Goal: Information Seeking & Learning: Find specific fact

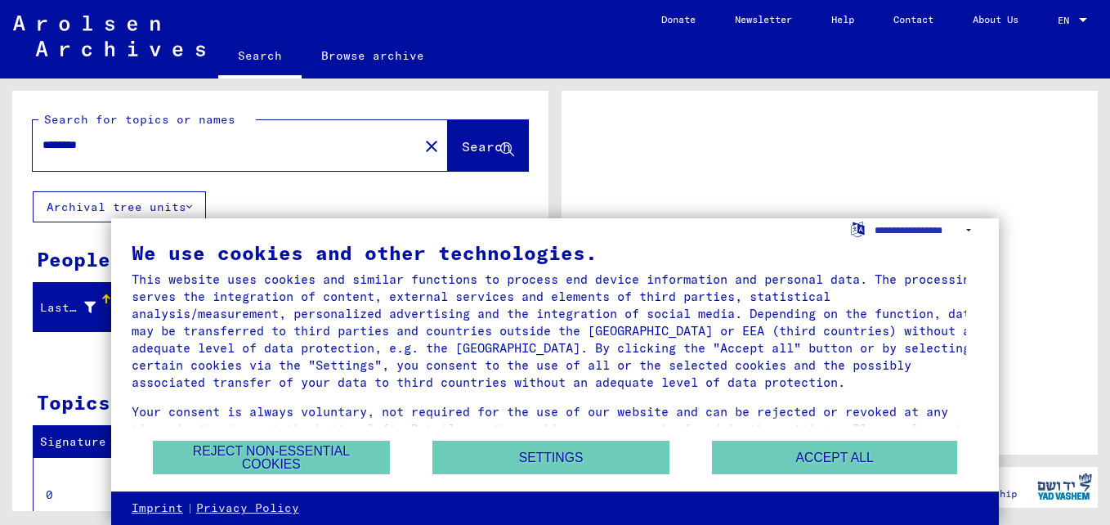
scroll to position [40, 0]
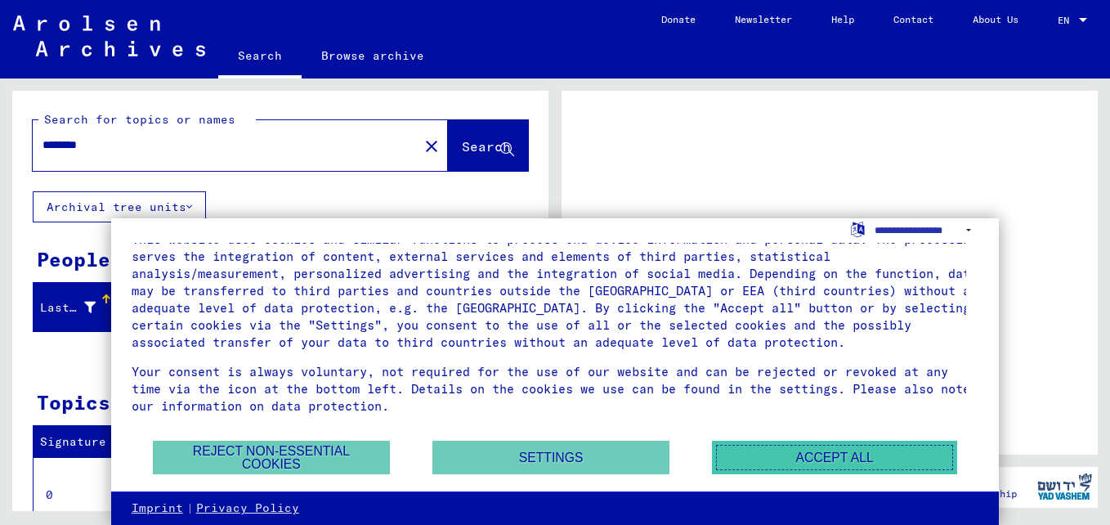
click at [759, 449] on button "Accept all" at bounding box center [834, 457] width 245 height 34
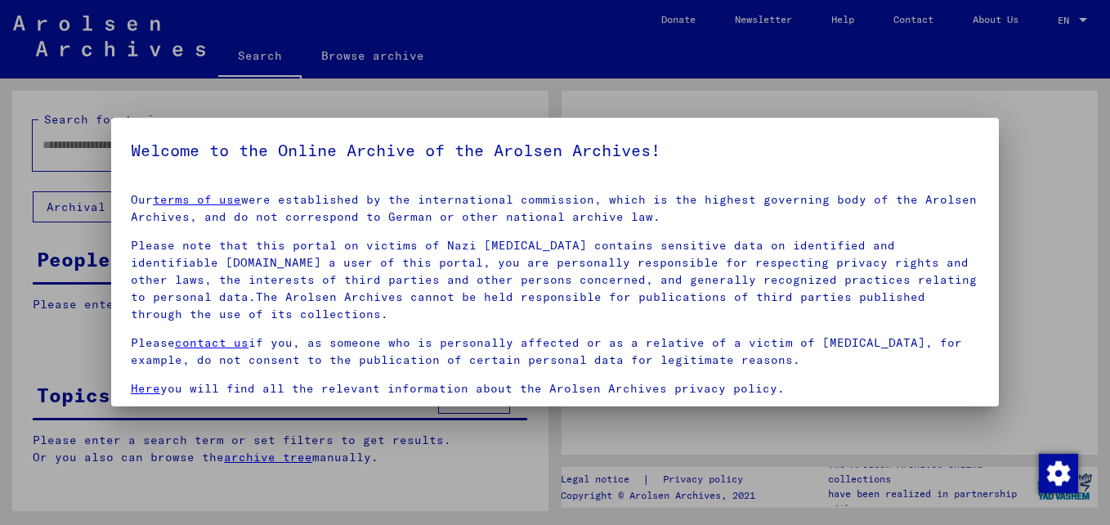
type input "********"
click at [392, 142] on div "Welcome to the Online Archive of the Arolsen Archives! Our terms of use were es…" at bounding box center [554, 262] width 887 height 288
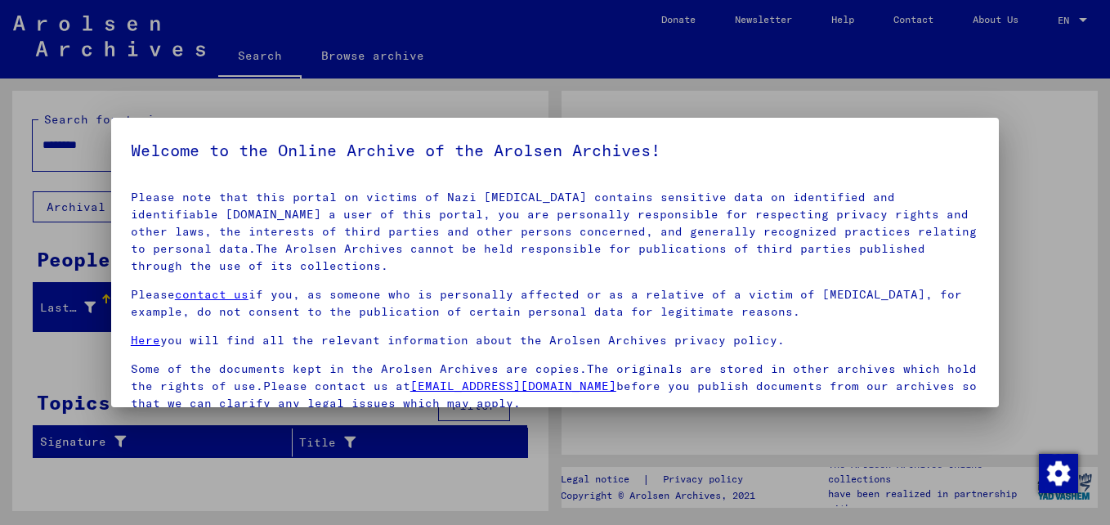
scroll to position [134, 0]
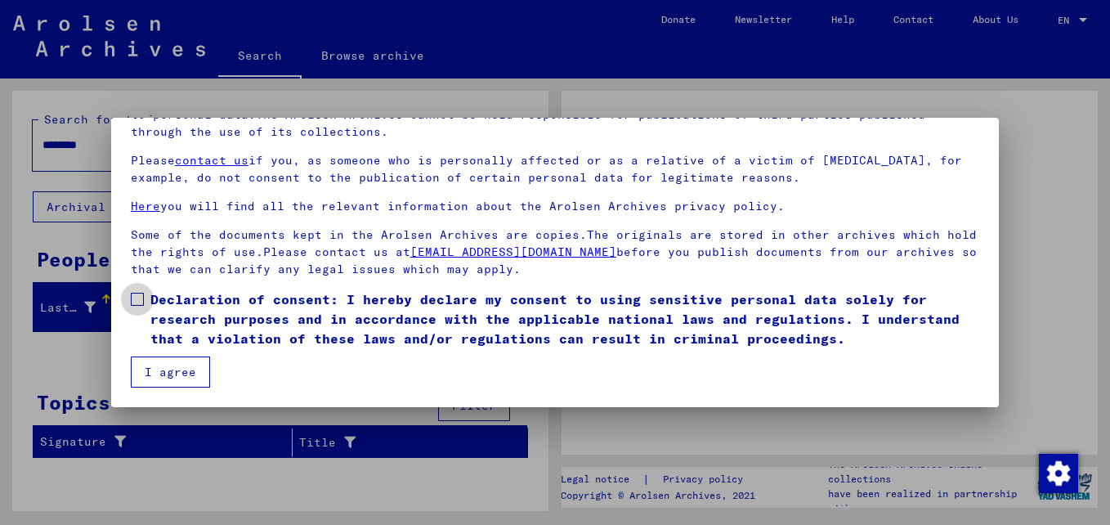
click at [144, 300] on label "Declaration of consent: I hereby declare my consent to using sensitive personal…" at bounding box center [555, 318] width 848 height 59
click at [190, 376] on button "I agree" at bounding box center [170, 371] width 79 height 31
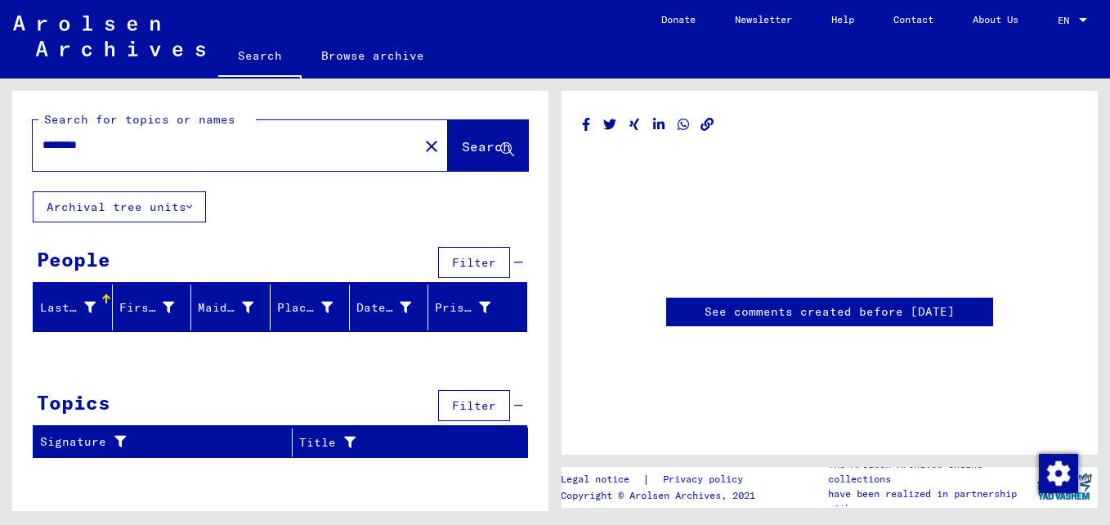
click at [422, 151] on mat-icon "close" at bounding box center [432, 146] width 20 height 20
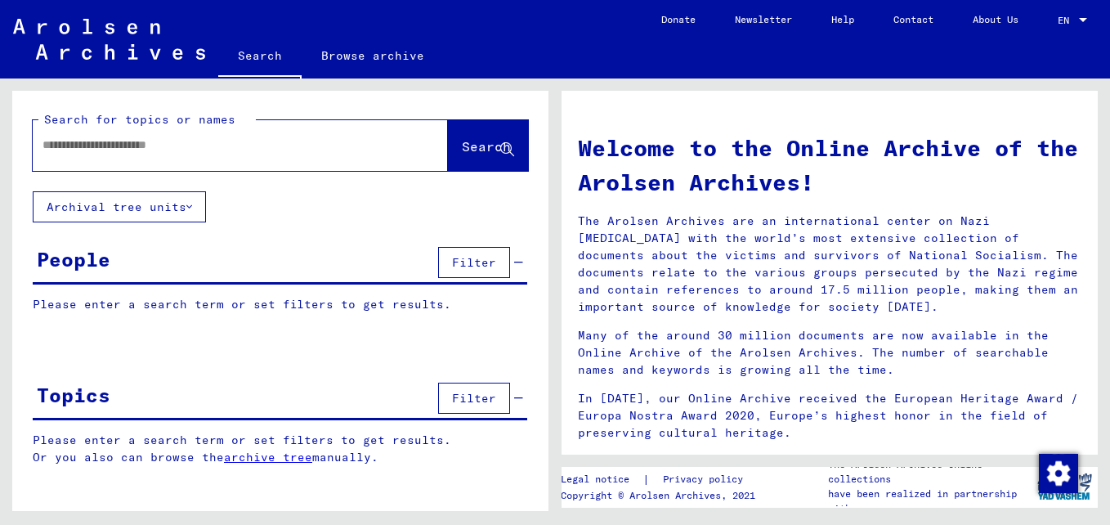
click at [170, 140] on input "text" at bounding box center [220, 144] width 356 height 17
type input "********"
click at [459, 156] on button "Search" at bounding box center [488, 145] width 80 height 51
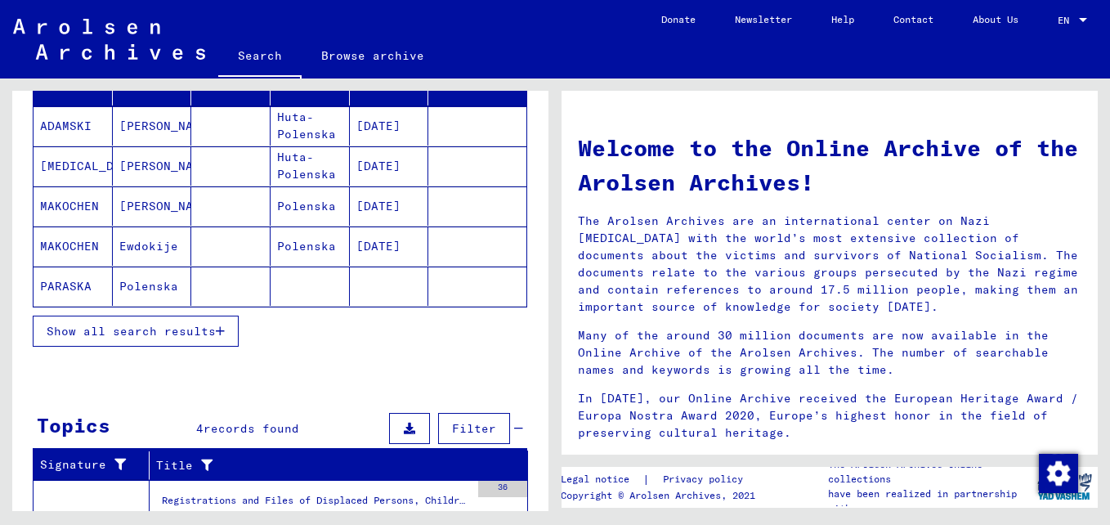
scroll to position [245, 0]
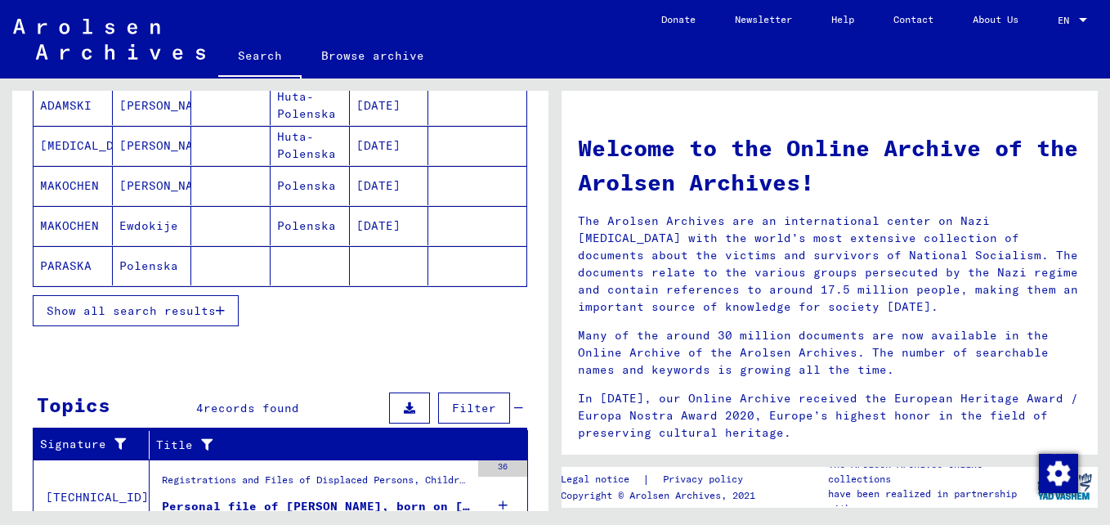
click at [136, 309] on span "Show all search results" at bounding box center [131, 310] width 169 height 15
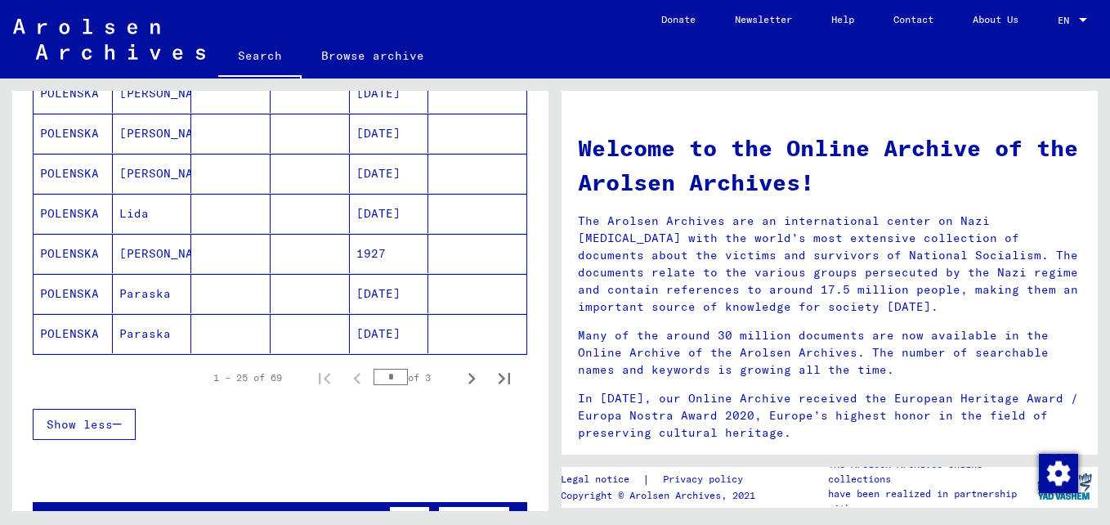
scroll to position [981, 0]
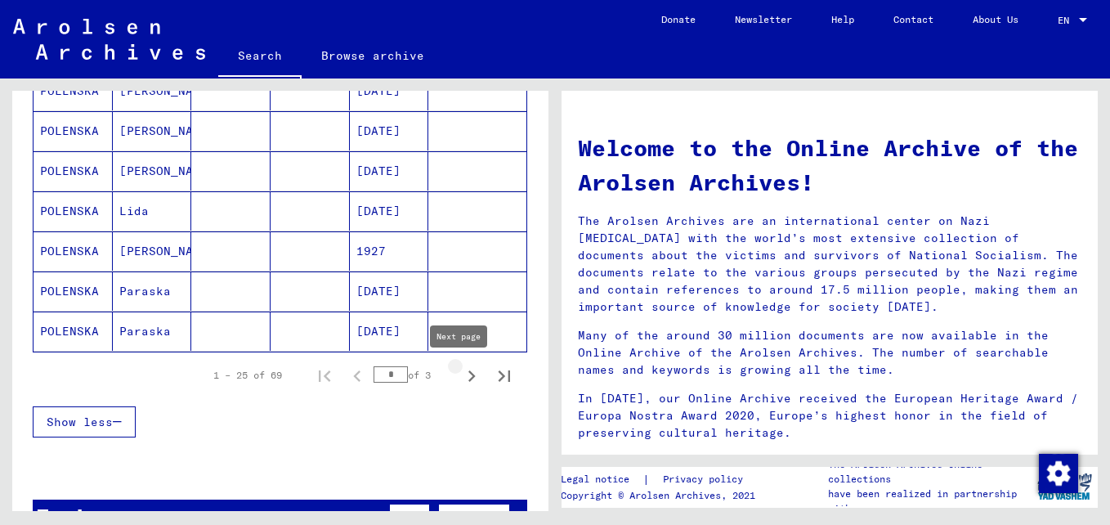
drag, startPoint x: 449, startPoint y: 376, endPoint x: 441, endPoint y: 369, distance: 10.4
click at [460, 376] on icon "Next page" at bounding box center [471, 375] width 23 height 23
type input "*"
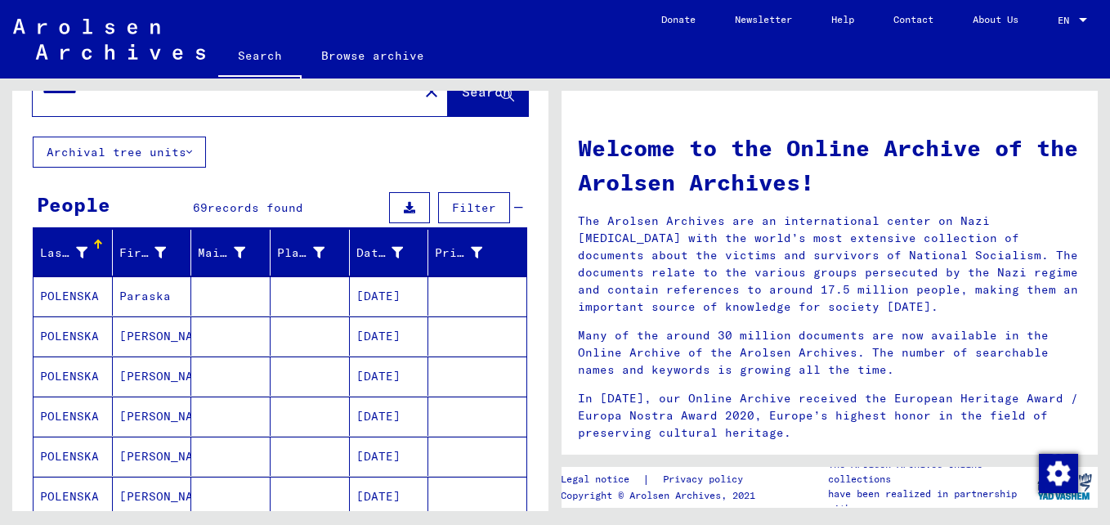
scroll to position [82, 0]
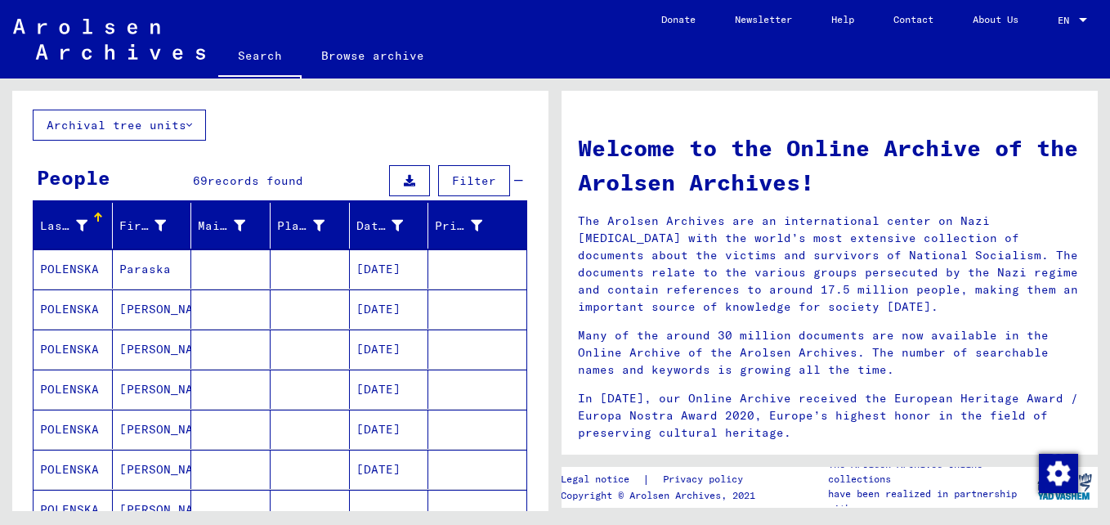
click at [379, 428] on mat-cell "[DATE]" at bounding box center [389, 428] width 79 height 39
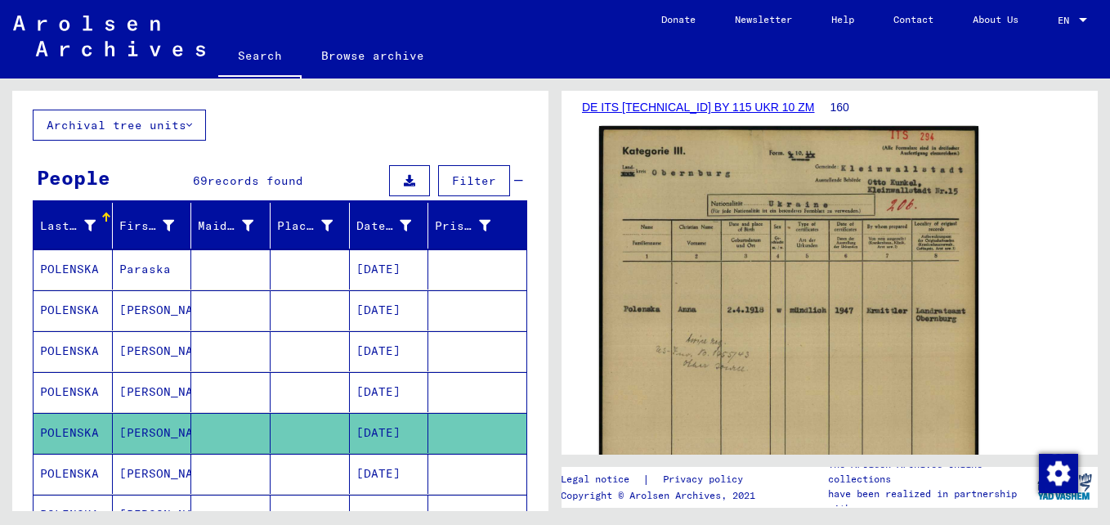
scroll to position [245, 0]
click at [771, 303] on img at bounding box center [788, 390] width 379 height 530
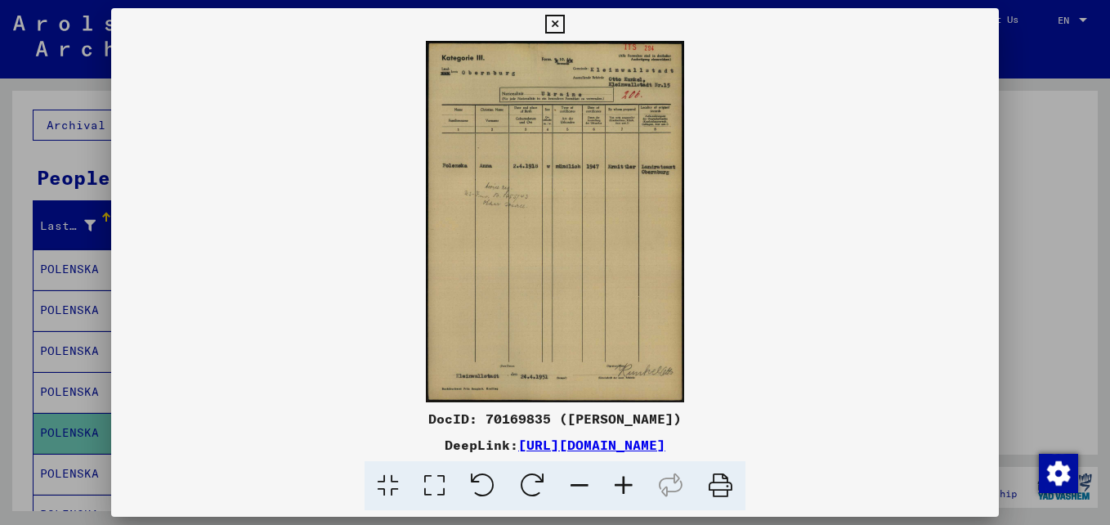
click at [616, 485] on icon at bounding box center [623, 486] width 44 height 50
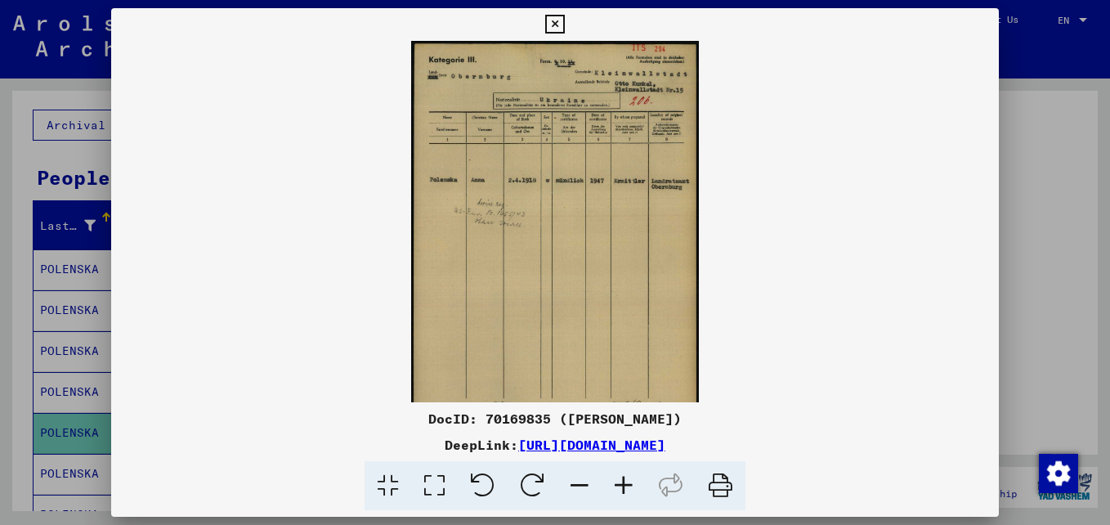
click at [616, 485] on icon at bounding box center [623, 486] width 44 height 50
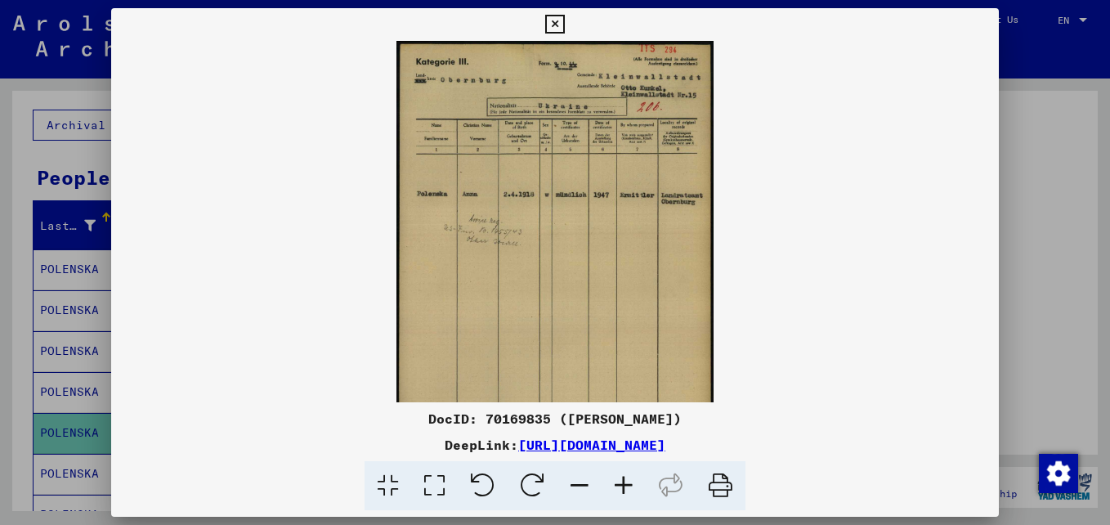
click at [616, 485] on icon at bounding box center [623, 486] width 44 height 50
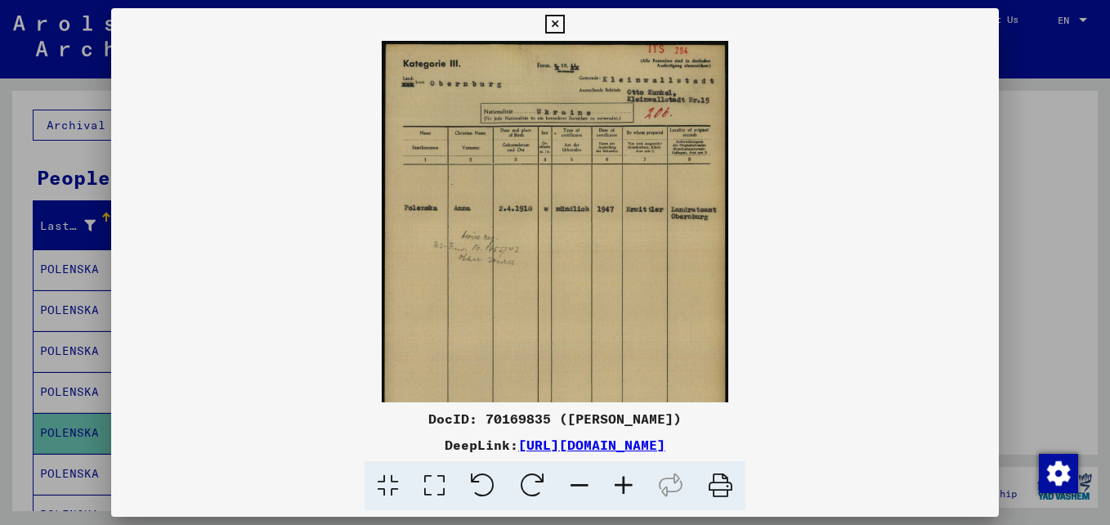
click at [615, 486] on icon at bounding box center [623, 486] width 44 height 50
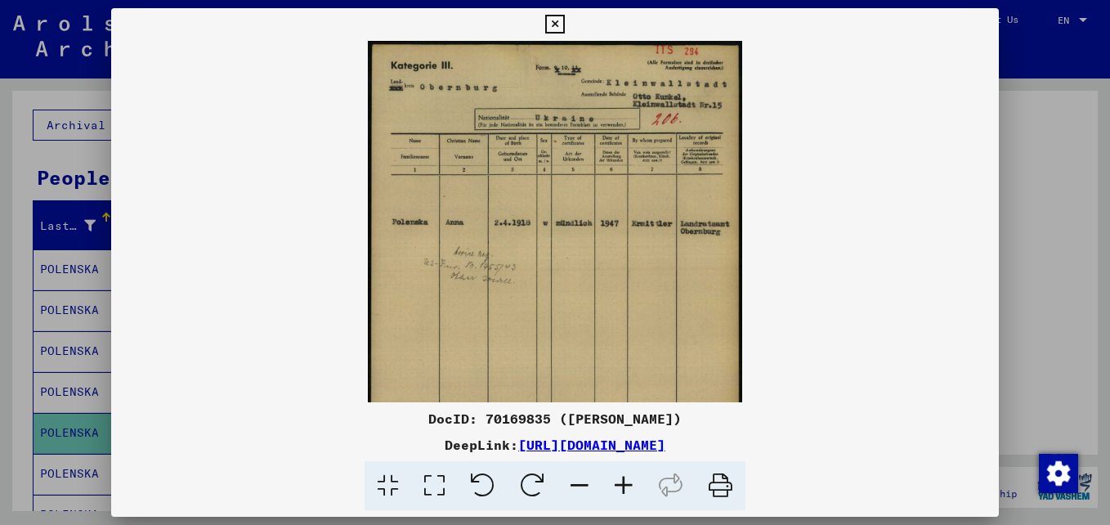
click at [614, 488] on icon at bounding box center [623, 486] width 44 height 50
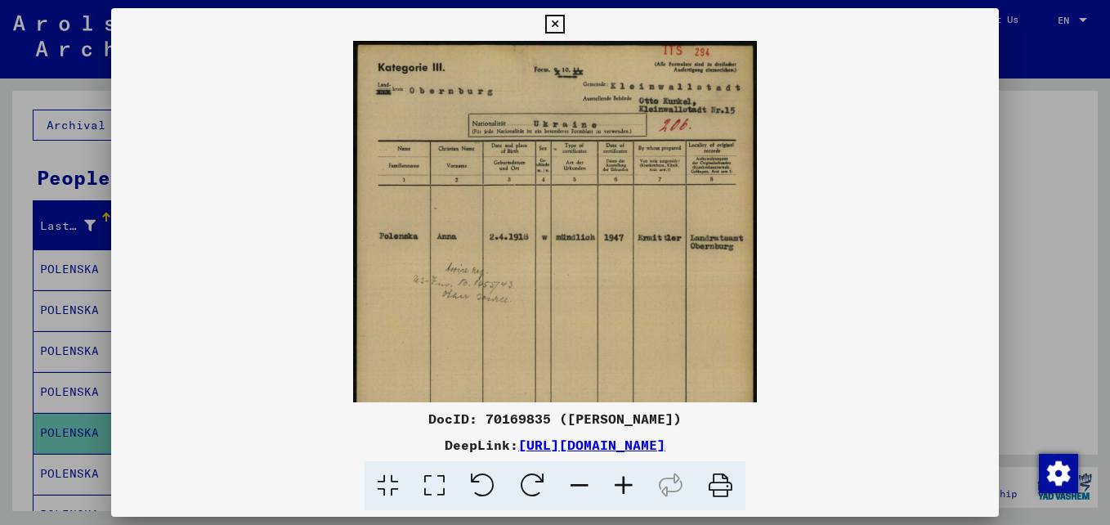
click at [613, 489] on icon at bounding box center [623, 486] width 44 height 50
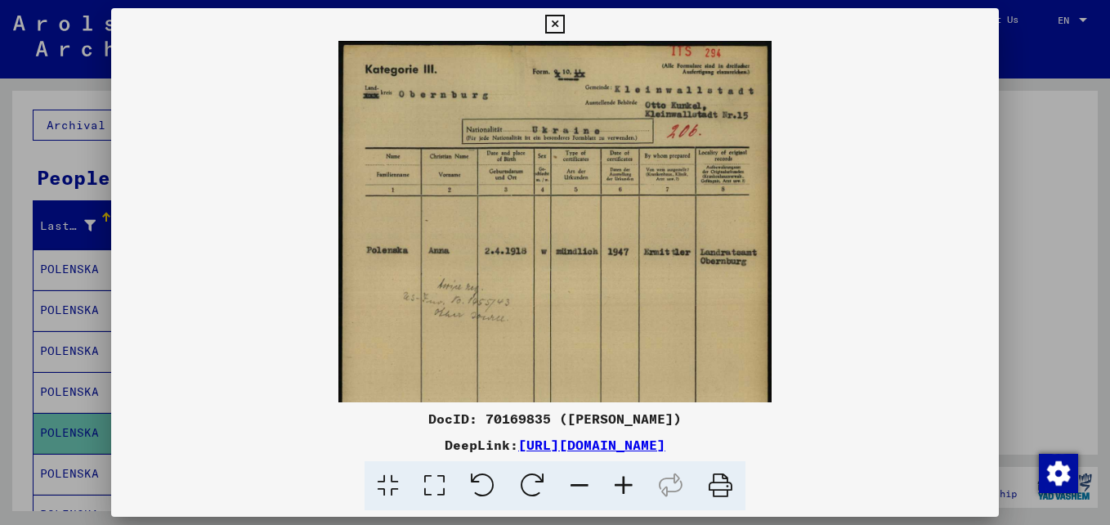
click at [613, 489] on icon at bounding box center [623, 486] width 44 height 50
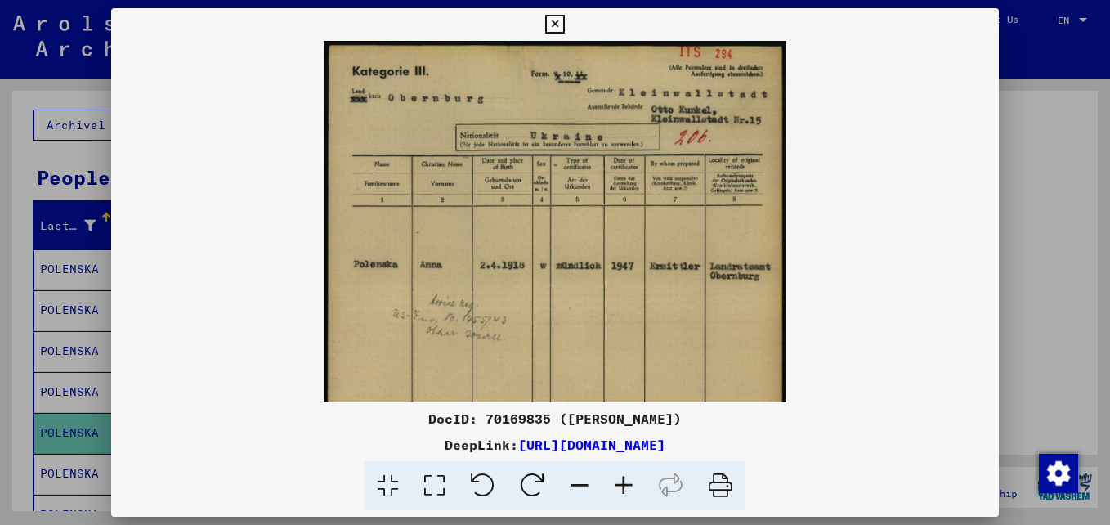
click at [613, 489] on icon at bounding box center [623, 486] width 44 height 50
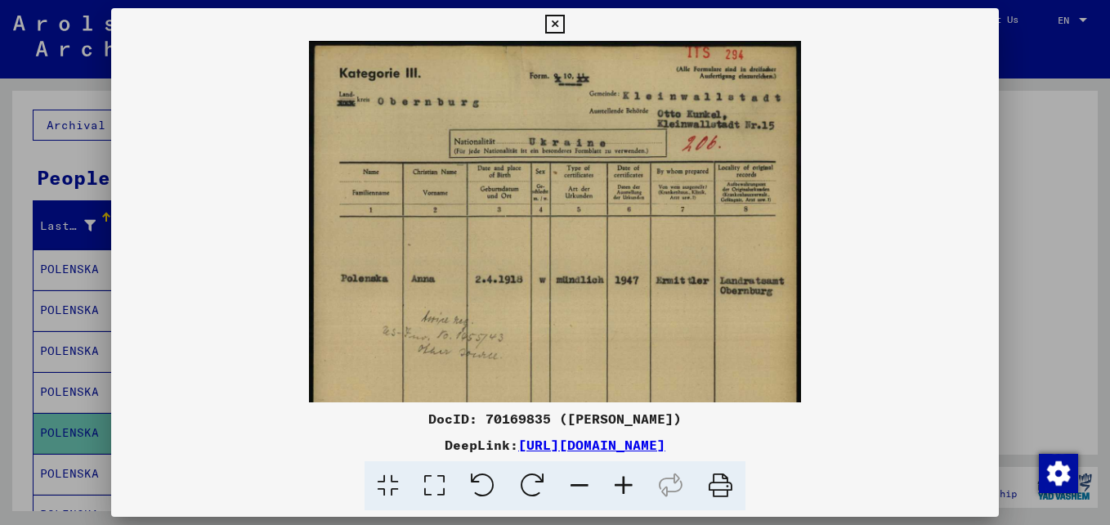
click at [611, 489] on icon at bounding box center [623, 486] width 44 height 50
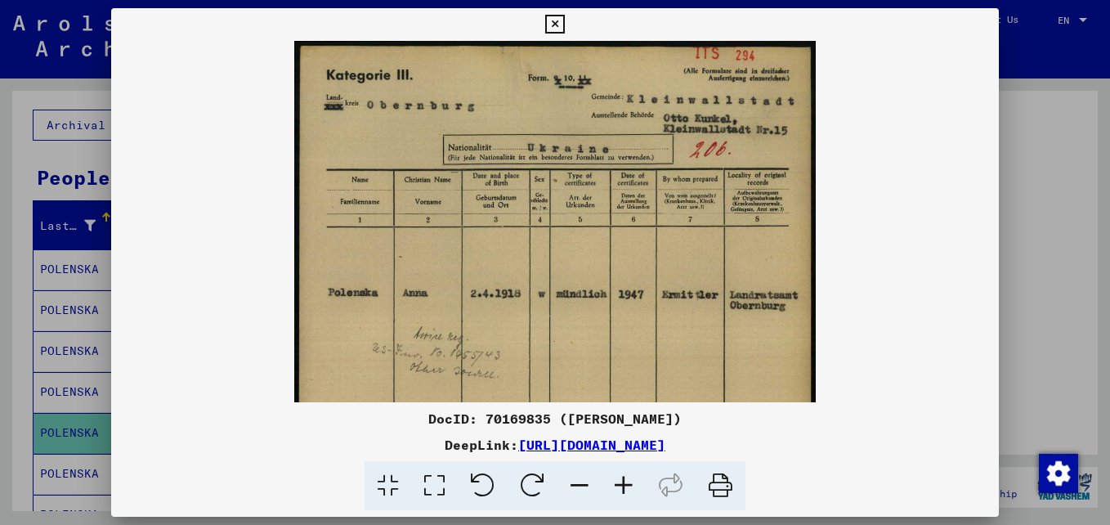
click at [611, 489] on icon at bounding box center [623, 486] width 44 height 50
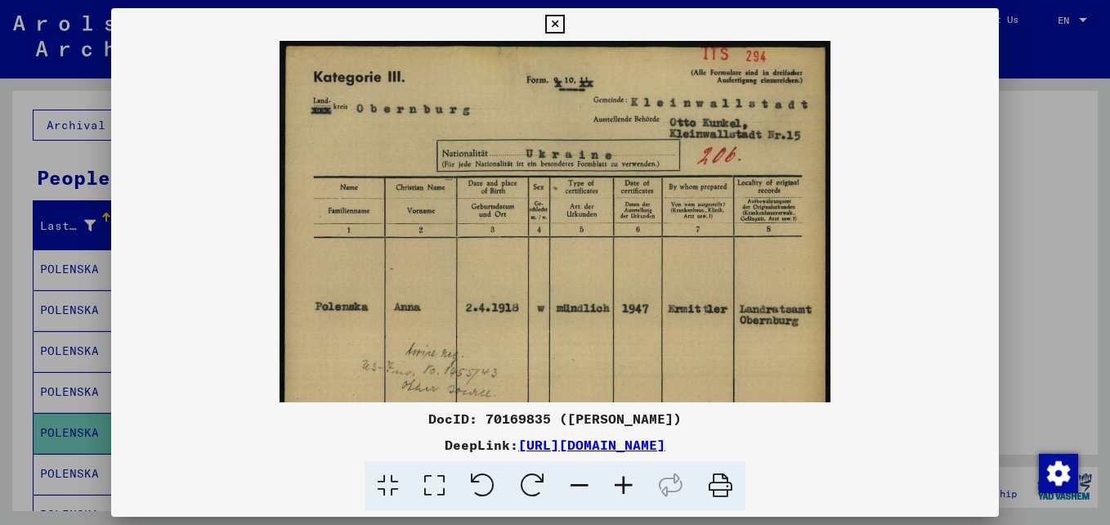
click at [553, 22] on icon at bounding box center [554, 25] width 19 height 20
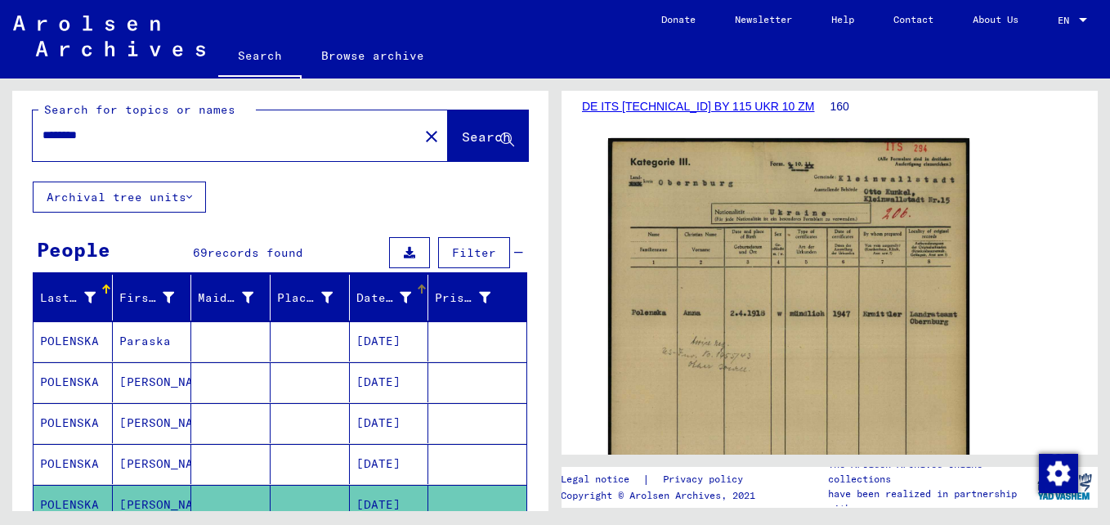
scroll to position [0, 0]
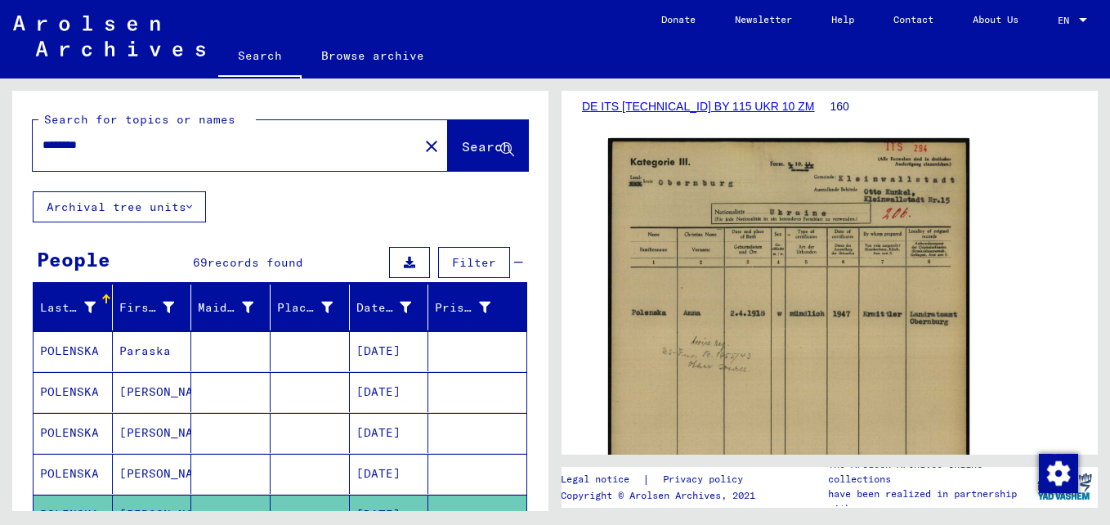
click at [422, 144] on mat-icon "close" at bounding box center [432, 146] width 20 height 20
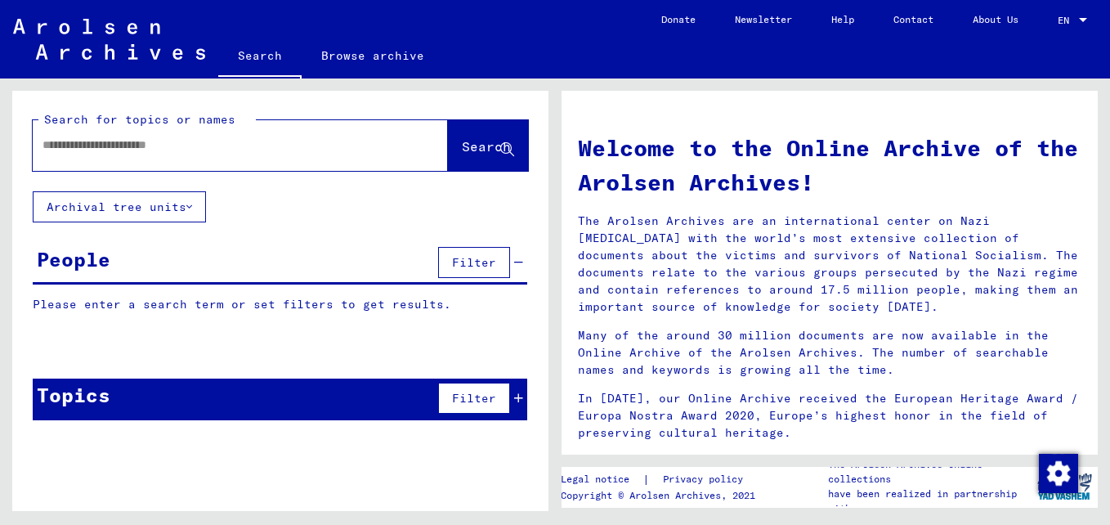
click at [131, 150] on input "text" at bounding box center [220, 144] width 356 height 17
type input "********"
click at [507, 159] on button "Search" at bounding box center [488, 145] width 80 height 51
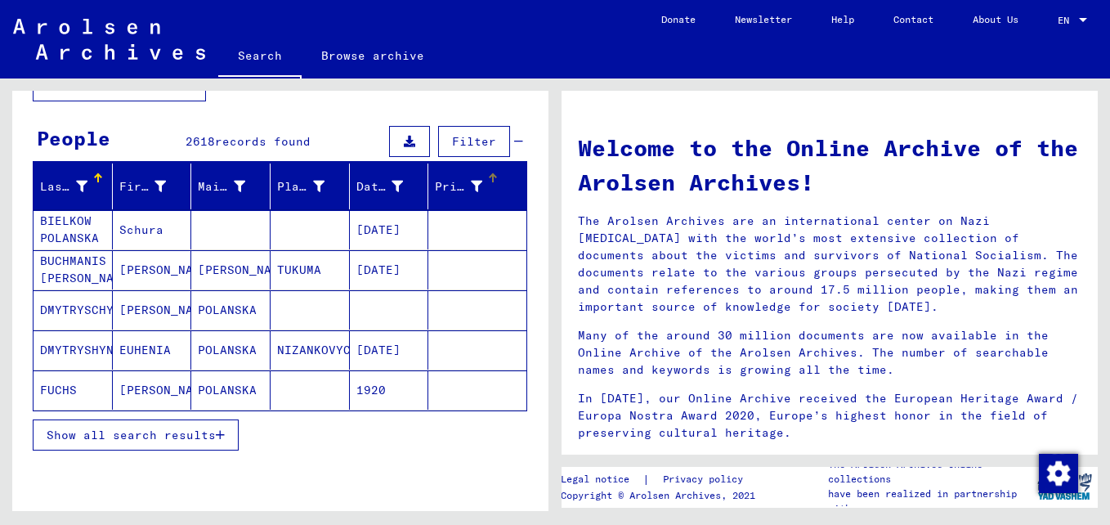
scroll to position [163, 0]
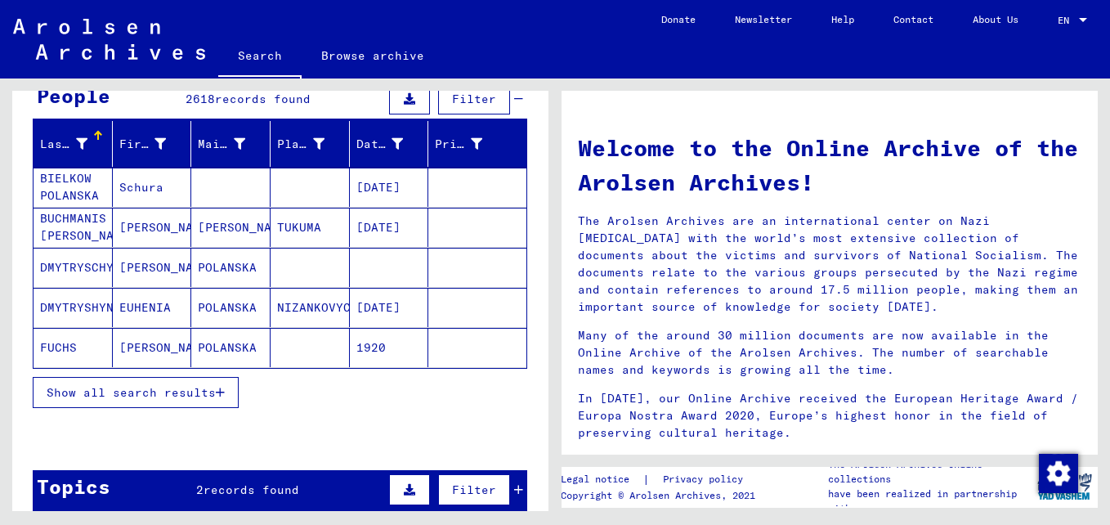
click at [152, 397] on span "Show all search results" at bounding box center [131, 392] width 169 height 15
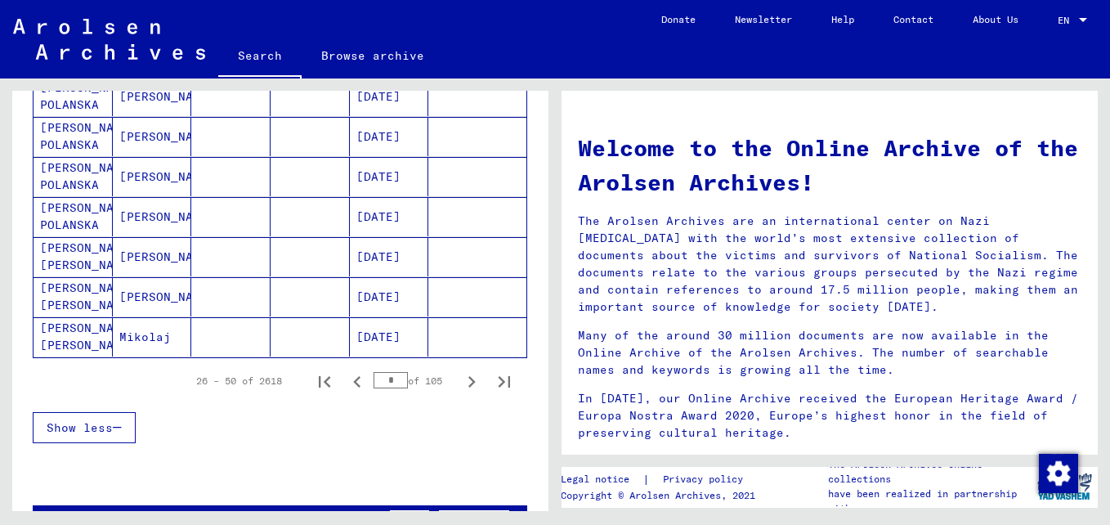
scroll to position [981, 0]
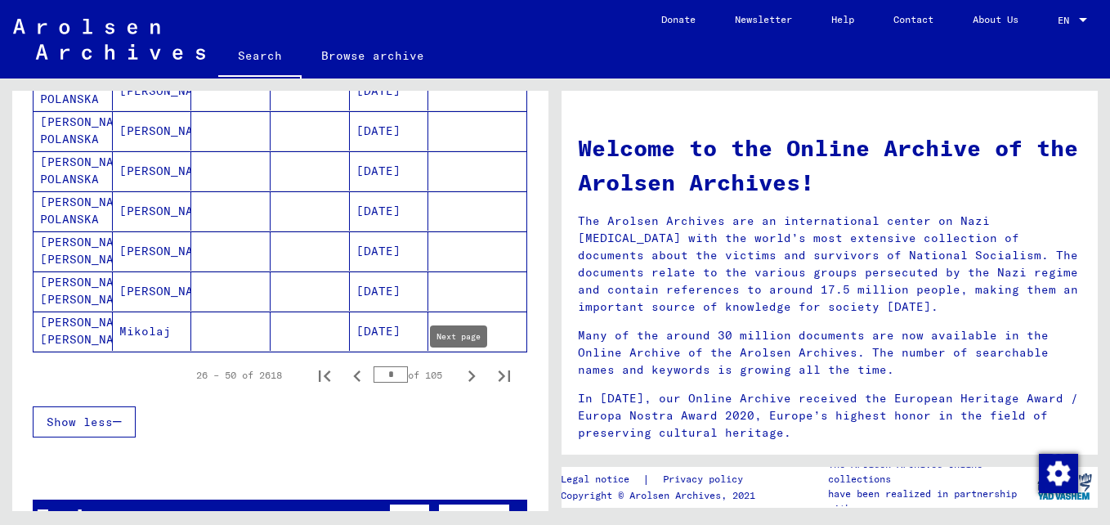
click at [460, 382] on icon "Next page" at bounding box center [471, 375] width 23 height 23
type input "*"
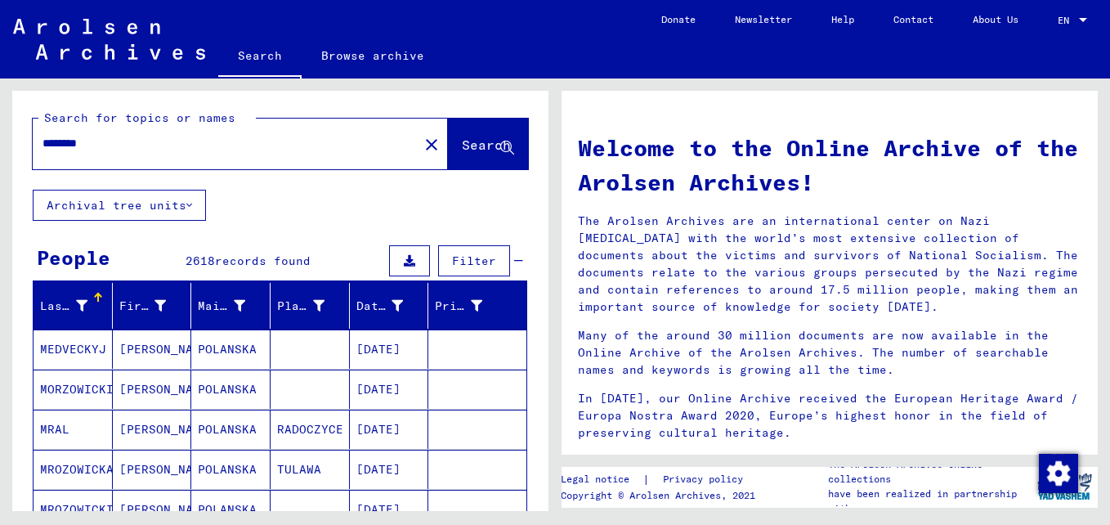
scroll to position [0, 0]
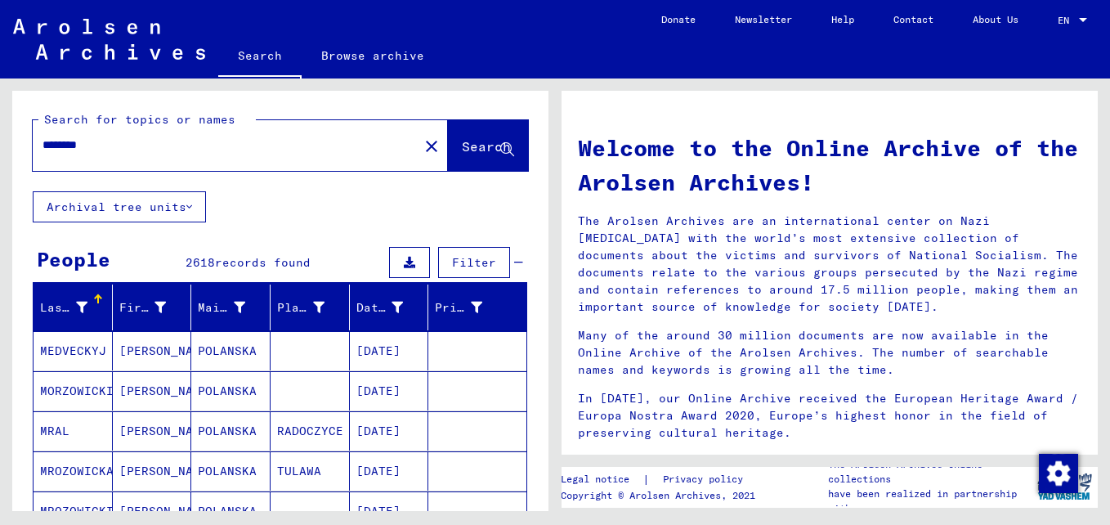
click at [168, 141] on input "********" at bounding box center [220, 144] width 356 height 17
type input "**********"
click at [494, 158] on button "Search" at bounding box center [488, 145] width 80 height 51
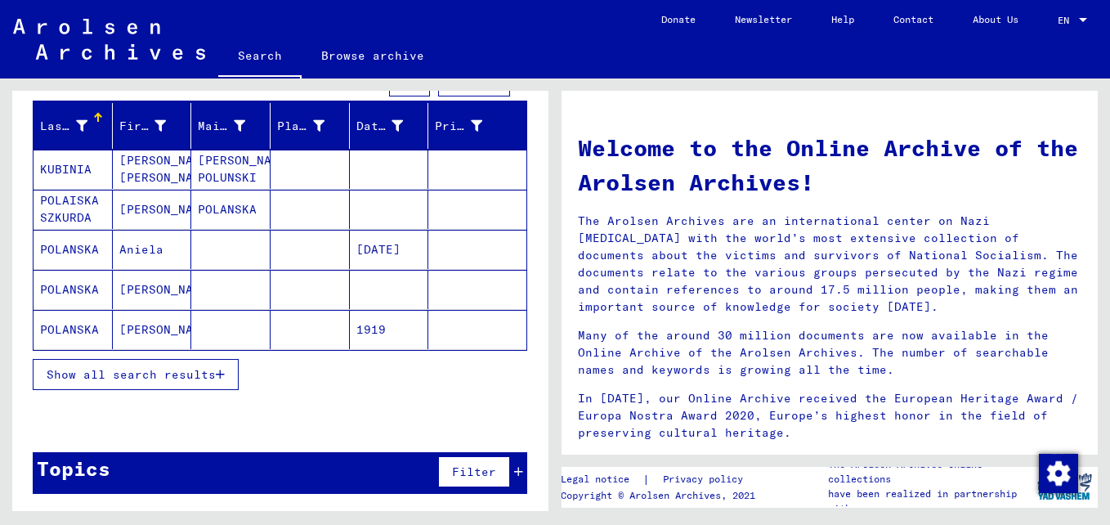
scroll to position [182, 0]
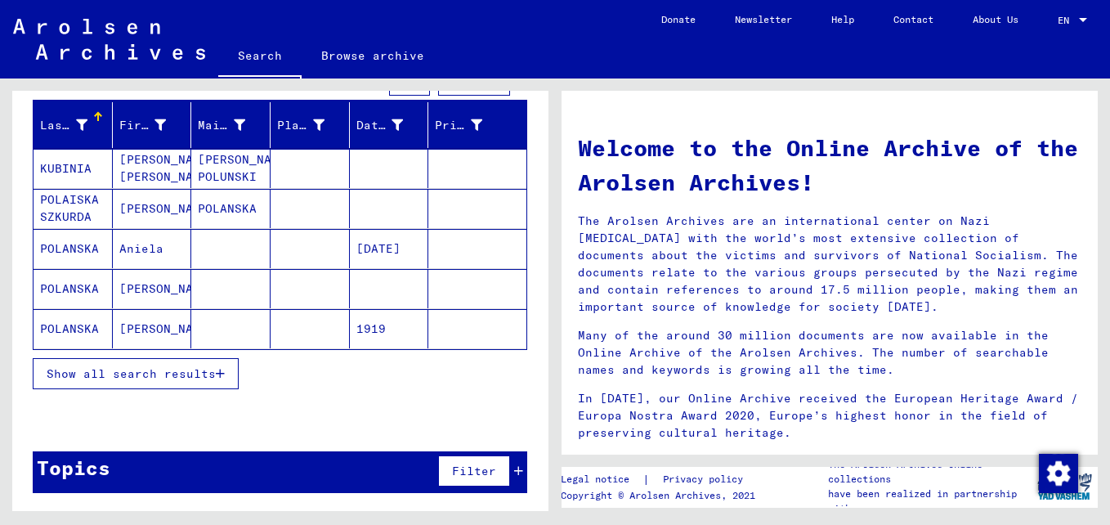
click at [168, 368] on span "Show all search results" at bounding box center [131, 373] width 169 height 15
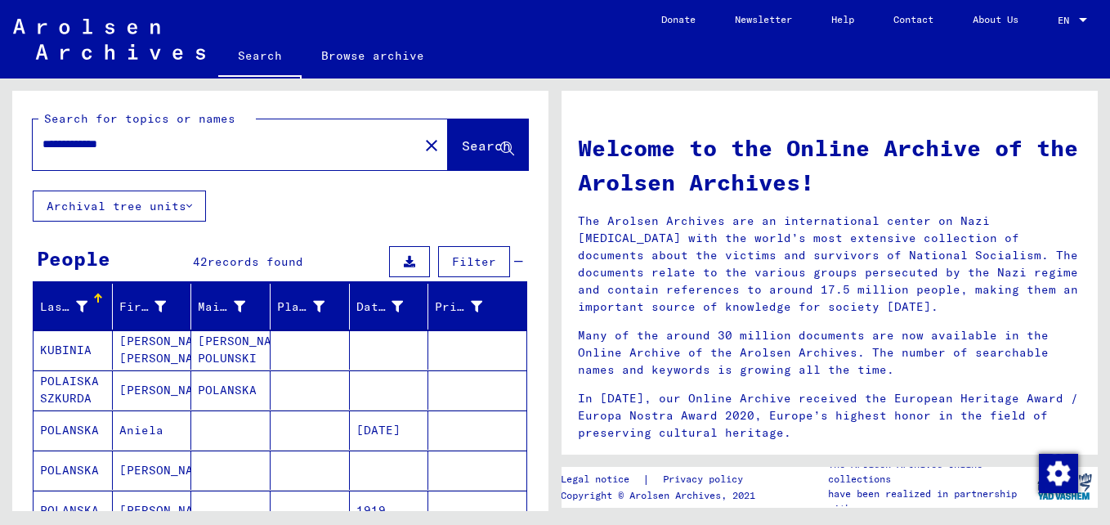
scroll to position [0, 0]
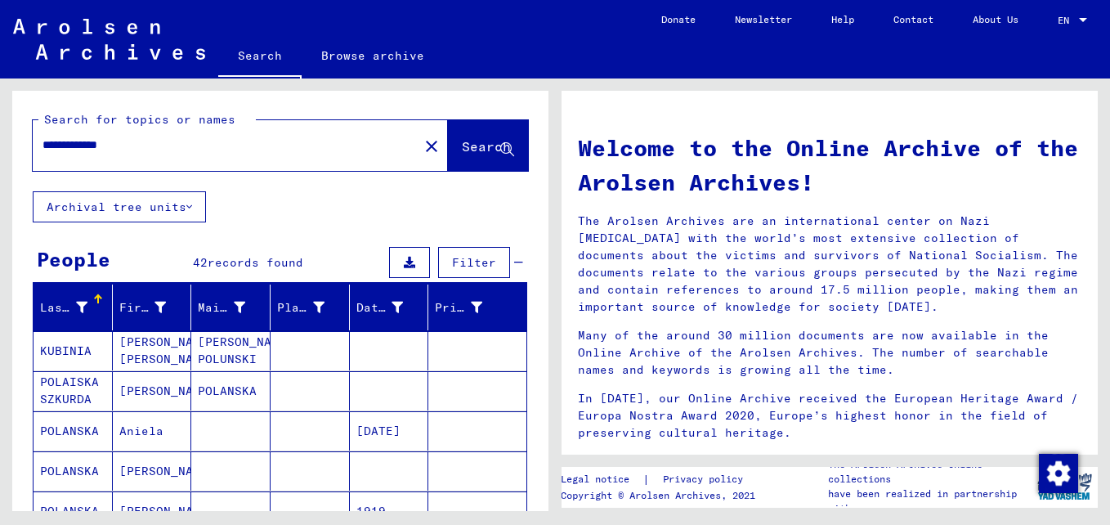
click at [422, 147] on mat-icon "close" at bounding box center [432, 146] width 20 height 20
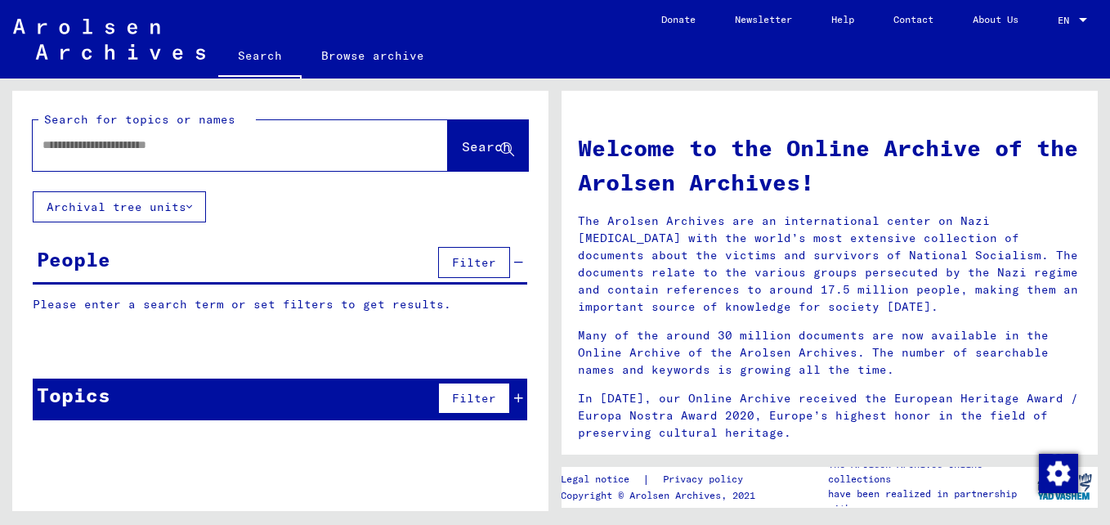
click at [71, 146] on input "text" at bounding box center [220, 144] width 356 height 17
type input "*******"
click at [465, 140] on span "Search" at bounding box center [486, 146] width 49 height 16
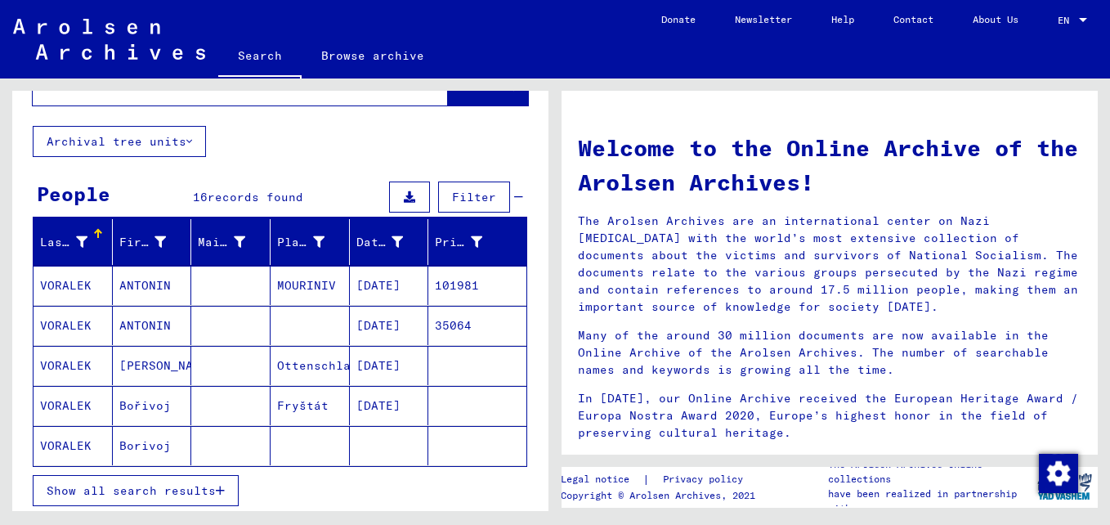
scroll to position [163, 0]
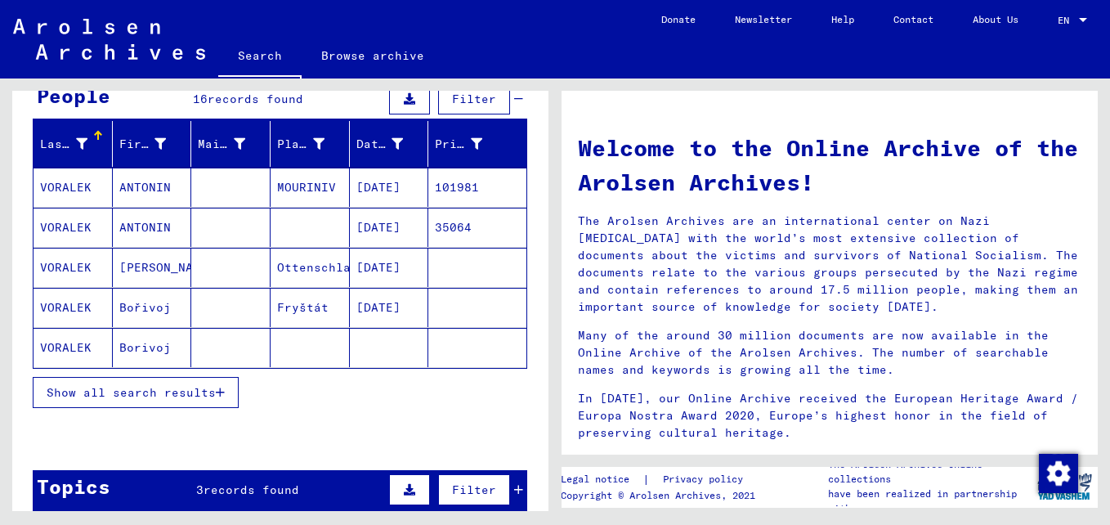
click at [170, 400] on button "Show all search results" at bounding box center [136, 392] width 206 height 31
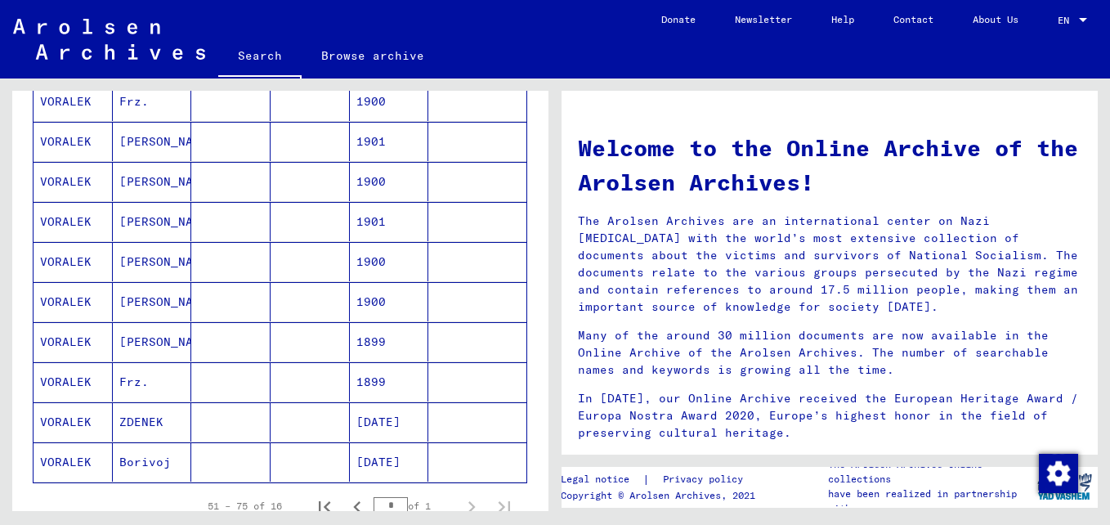
scroll to position [490, 0]
click at [63, 388] on mat-cell "VORALEK" at bounding box center [73, 380] width 79 height 39
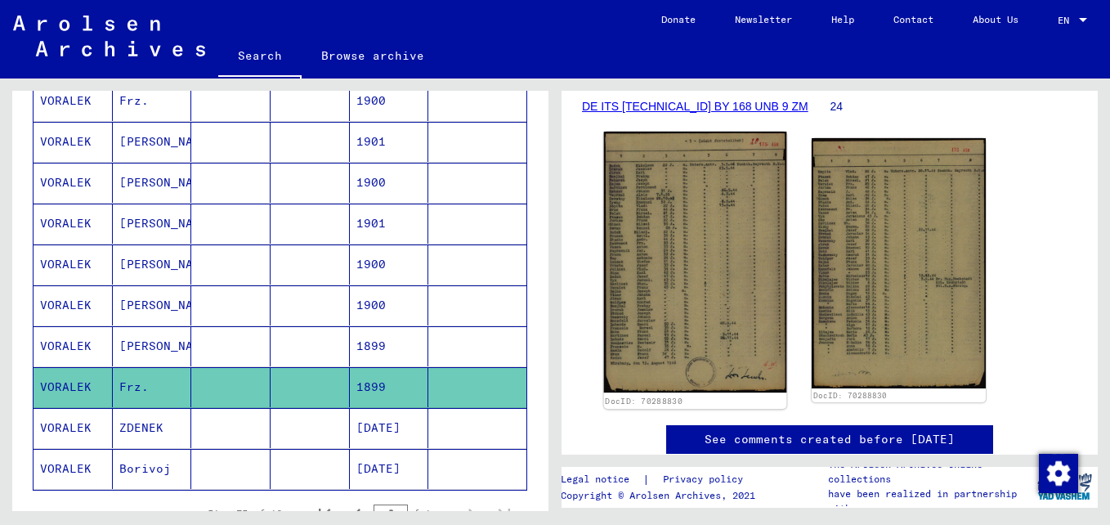
click at [664, 271] on img at bounding box center [695, 262] width 183 height 261
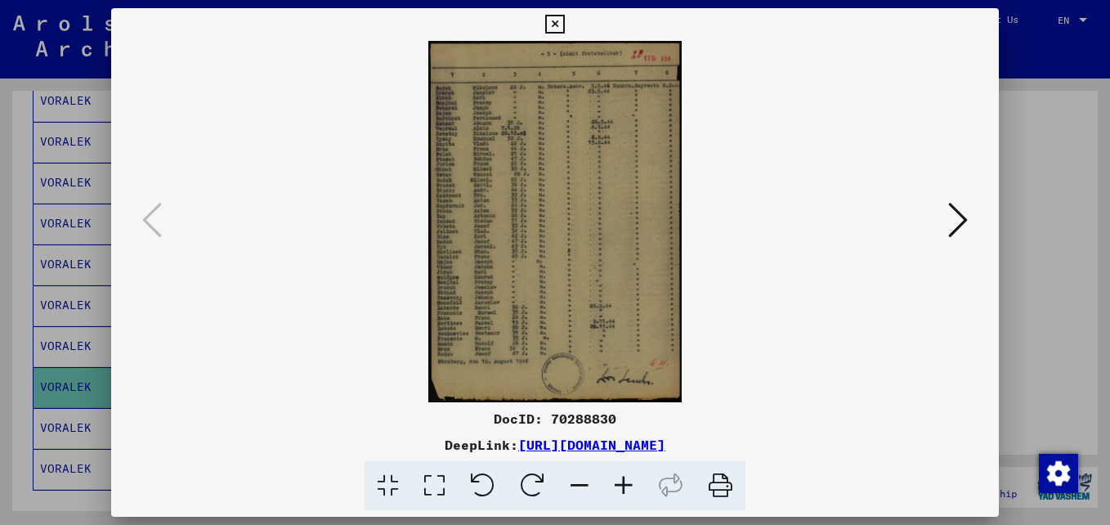
click at [624, 482] on icon at bounding box center [623, 486] width 44 height 50
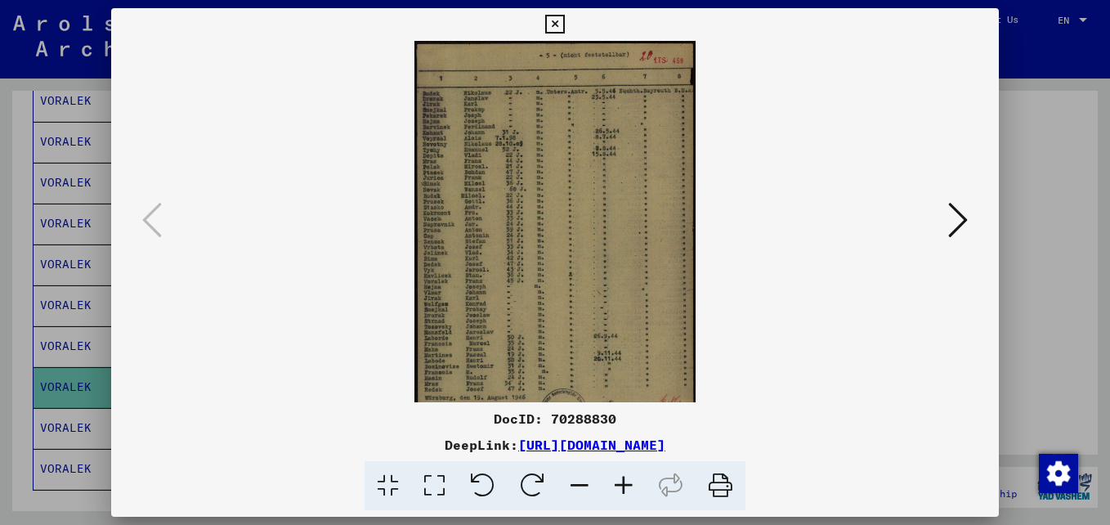
click at [623, 482] on icon at bounding box center [623, 486] width 44 height 50
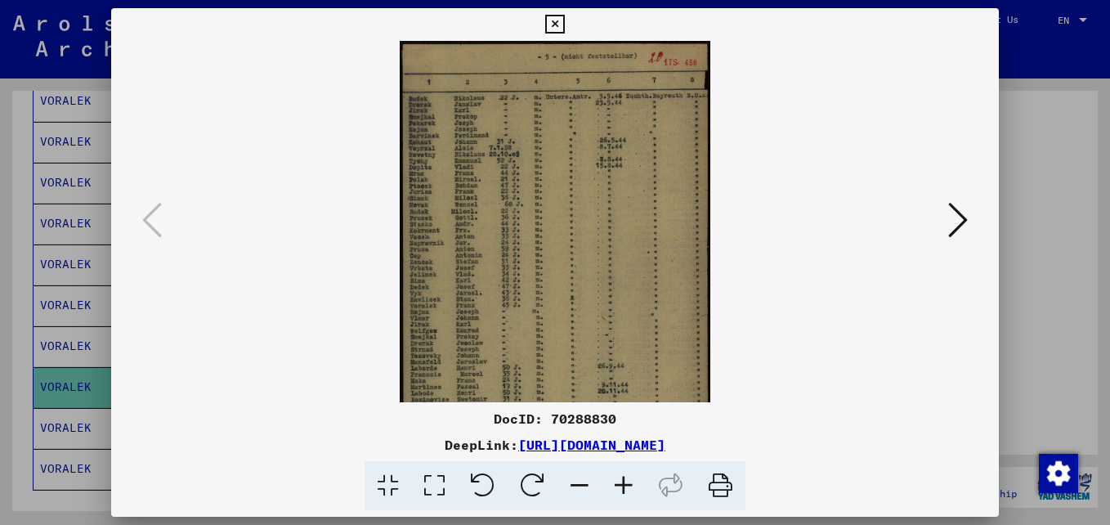
click at [619, 481] on icon at bounding box center [623, 486] width 44 height 50
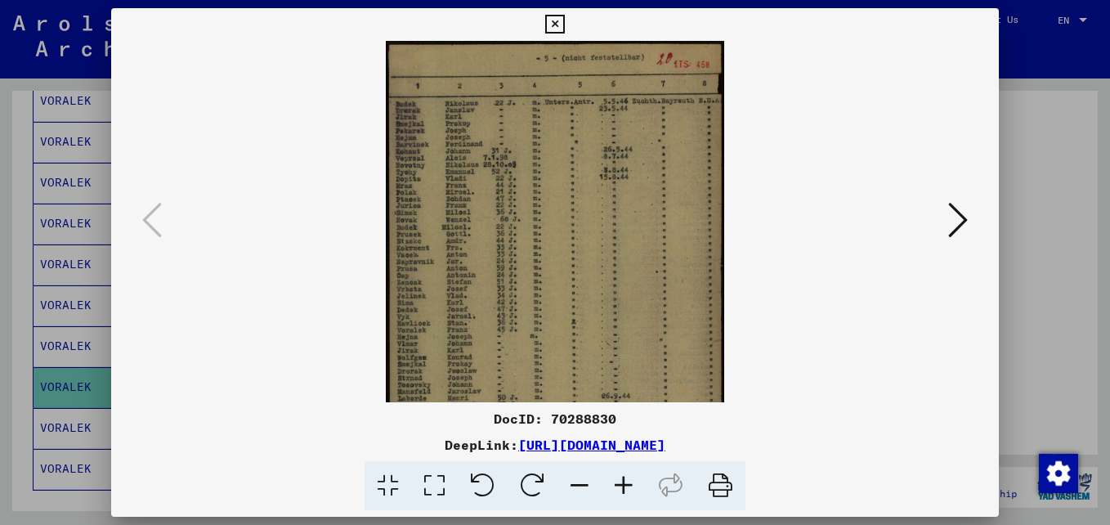
click at [619, 481] on icon at bounding box center [623, 486] width 44 height 50
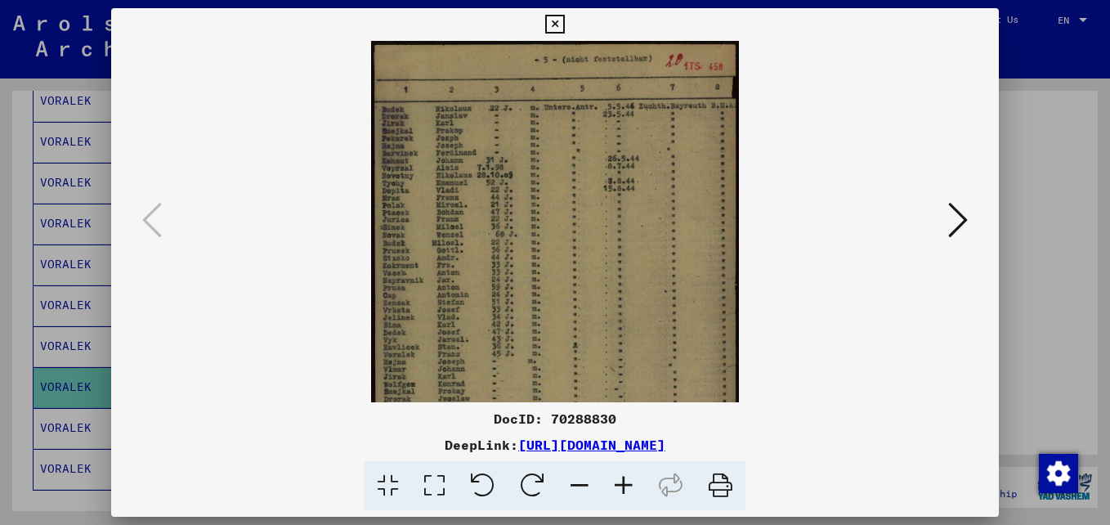
click at [617, 481] on icon at bounding box center [623, 486] width 44 height 50
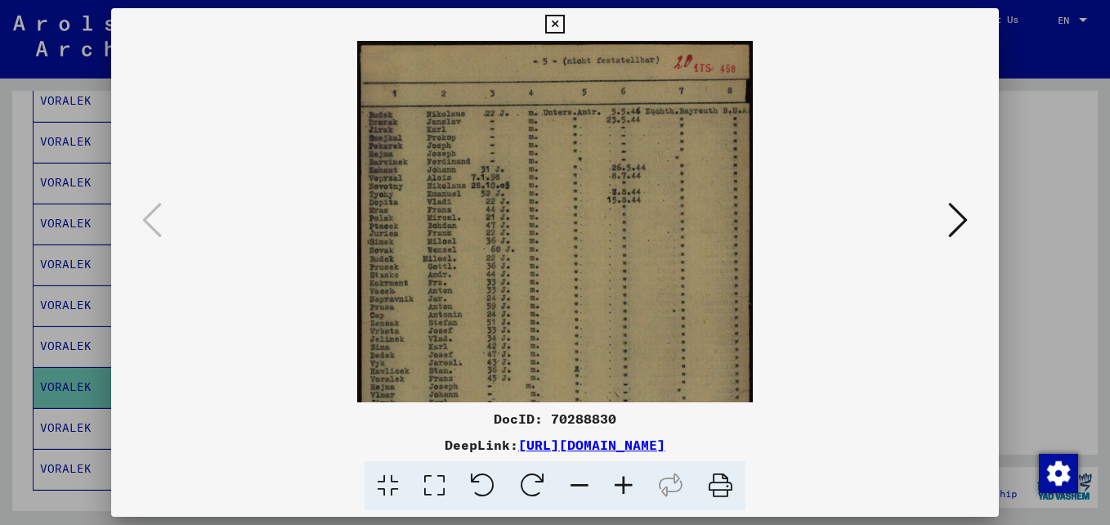
click at [617, 481] on icon at bounding box center [623, 486] width 44 height 50
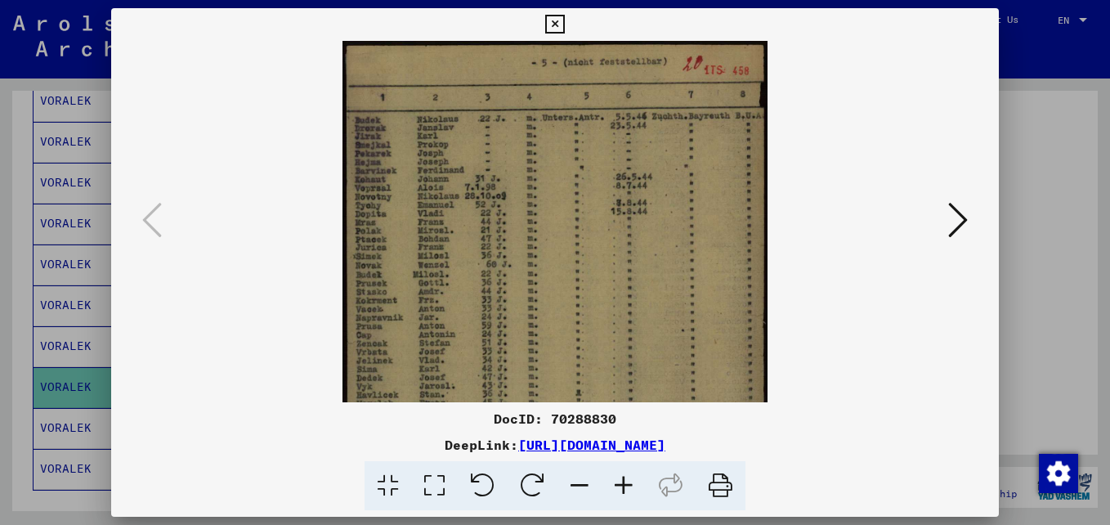
click at [616, 482] on icon at bounding box center [623, 486] width 44 height 50
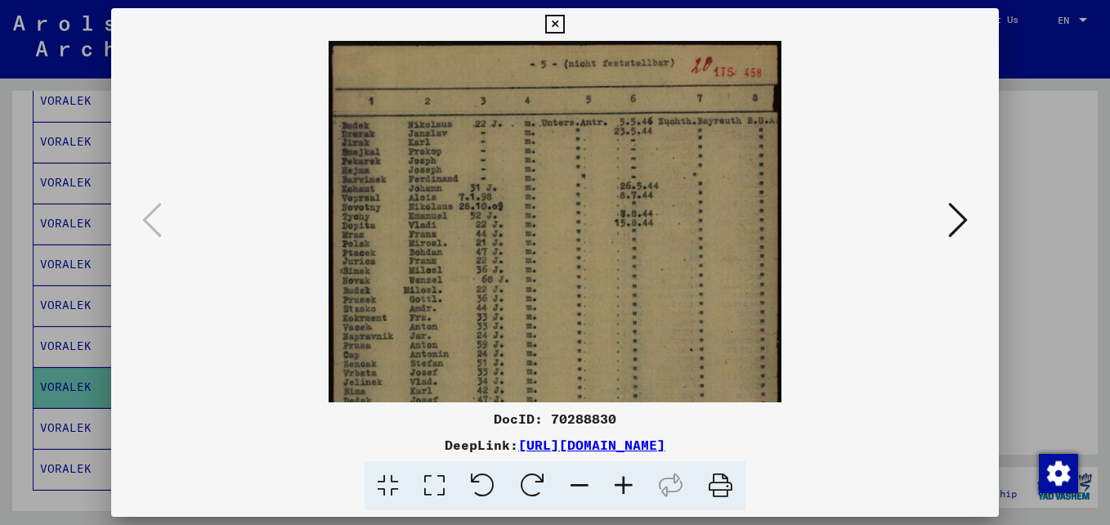
click at [615, 483] on icon at bounding box center [623, 486] width 44 height 50
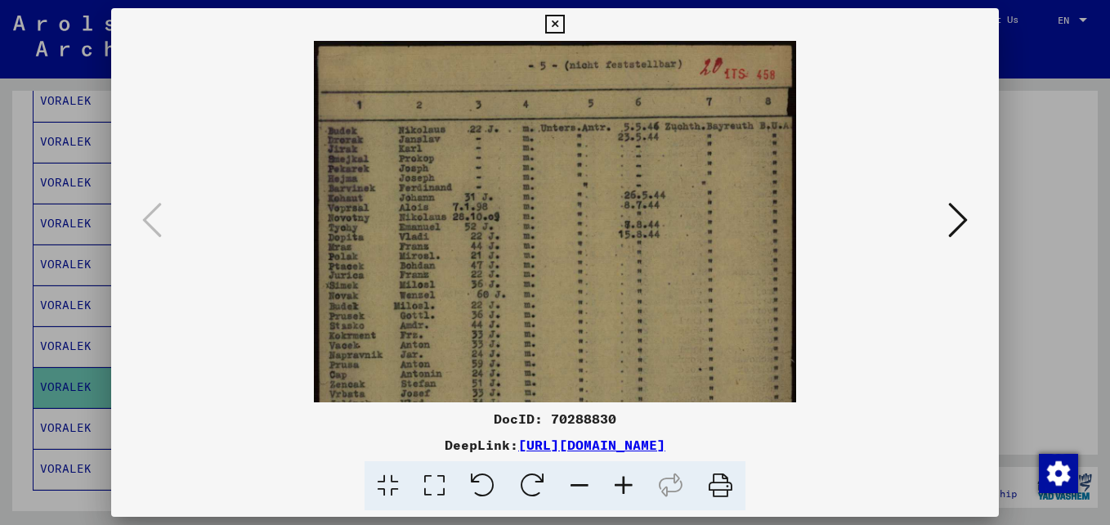
click at [610, 485] on icon at bounding box center [623, 486] width 44 height 50
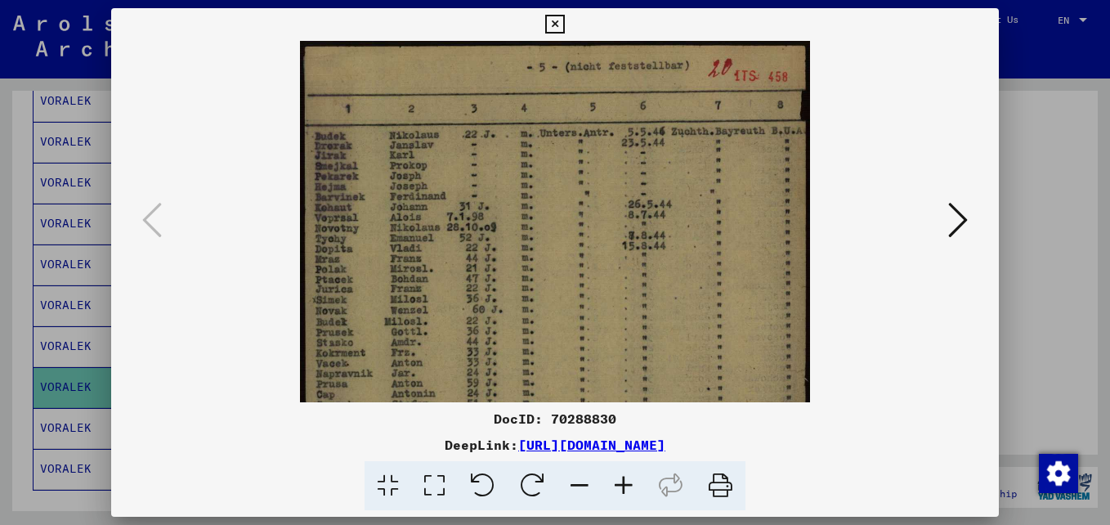
click at [610, 486] on icon at bounding box center [623, 486] width 44 height 50
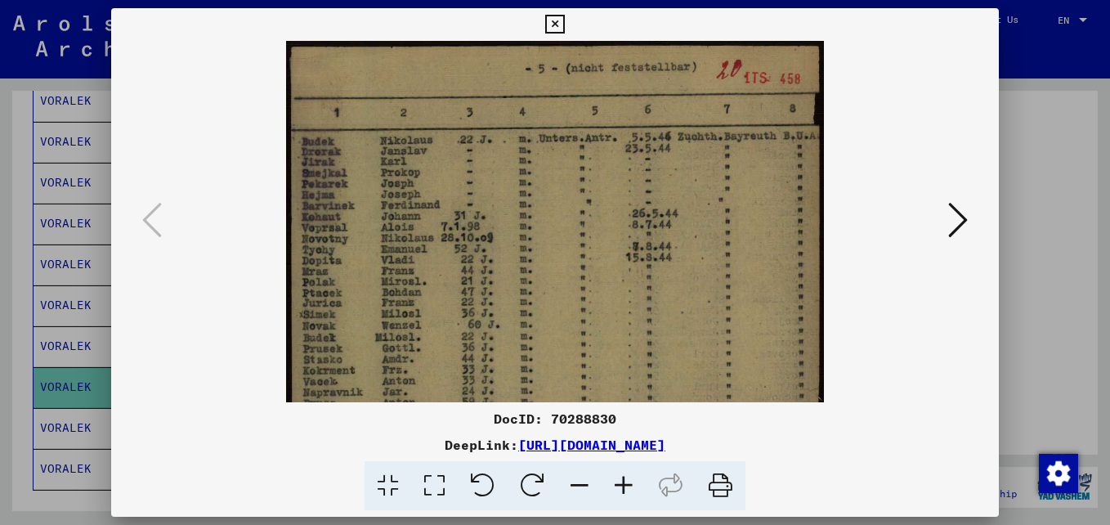
drag, startPoint x: 383, startPoint y: 264, endPoint x: 402, endPoint y: 268, distance: 19.2
click at [402, 268] on img at bounding box center [555, 426] width 539 height 770
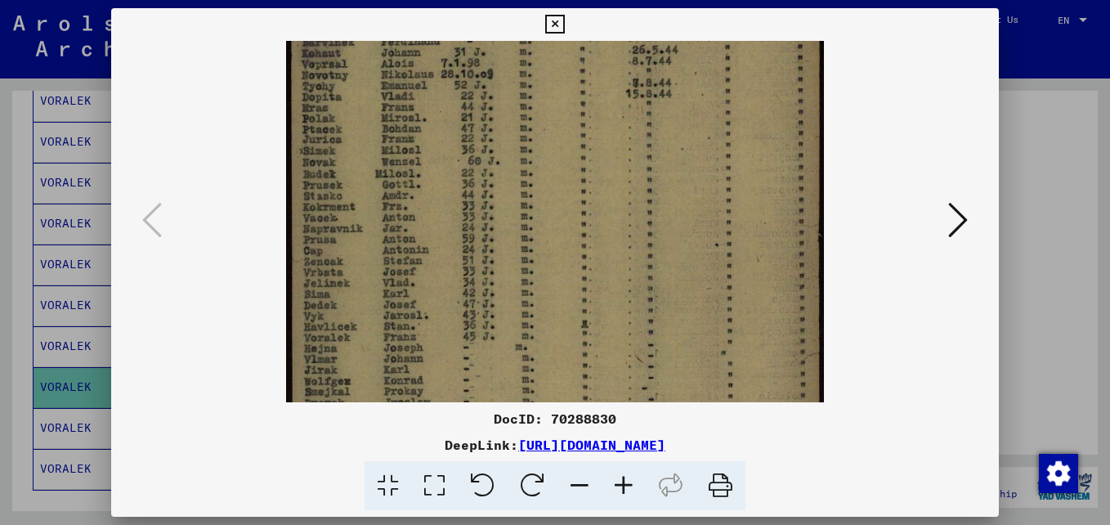
scroll to position [170, 0]
drag, startPoint x: 393, startPoint y: 355, endPoint x: 392, endPoint y: 185, distance: 170.0
click at [392, 185] on img at bounding box center [555, 256] width 539 height 770
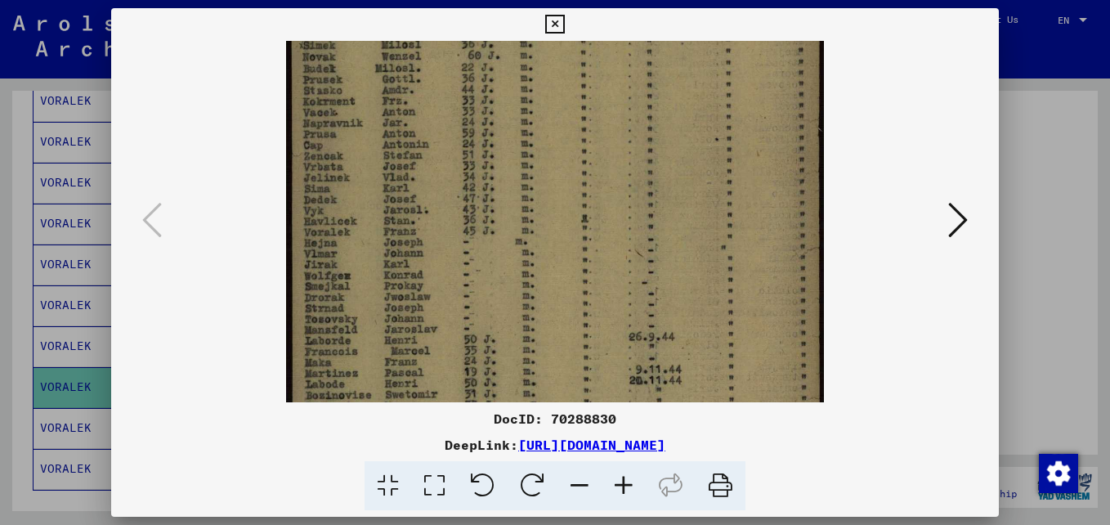
scroll to position [336, 0]
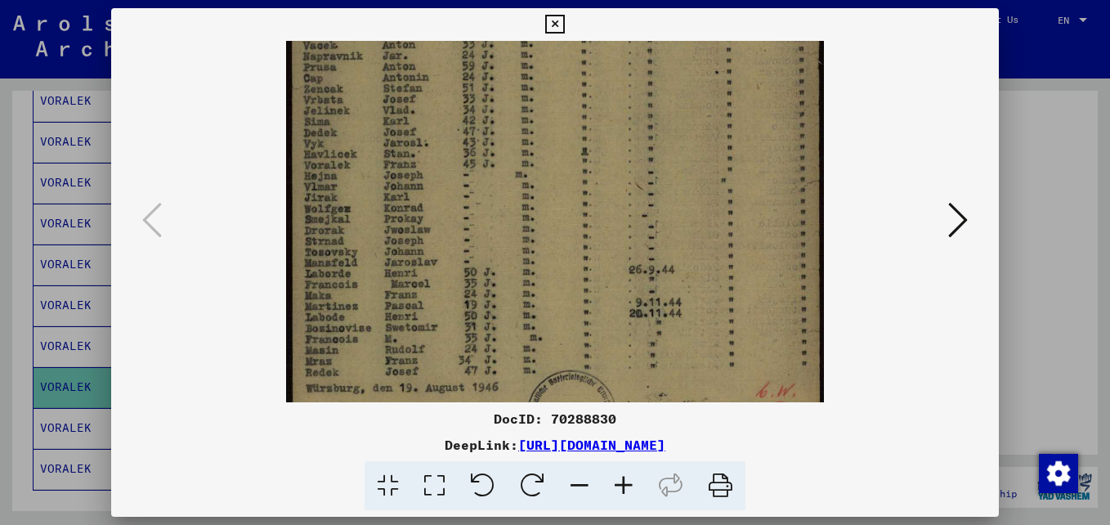
drag, startPoint x: 386, startPoint y: 326, endPoint x: 422, endPoint y: 166, distance: 164.2
click at [422, 166] on img at bounding box center [555, 90] width 539 height 770
click at [558, 20] on icon at bounding box center [554, 25] width 19 height 20
